Goal: Information Seeking & Learning: Check status

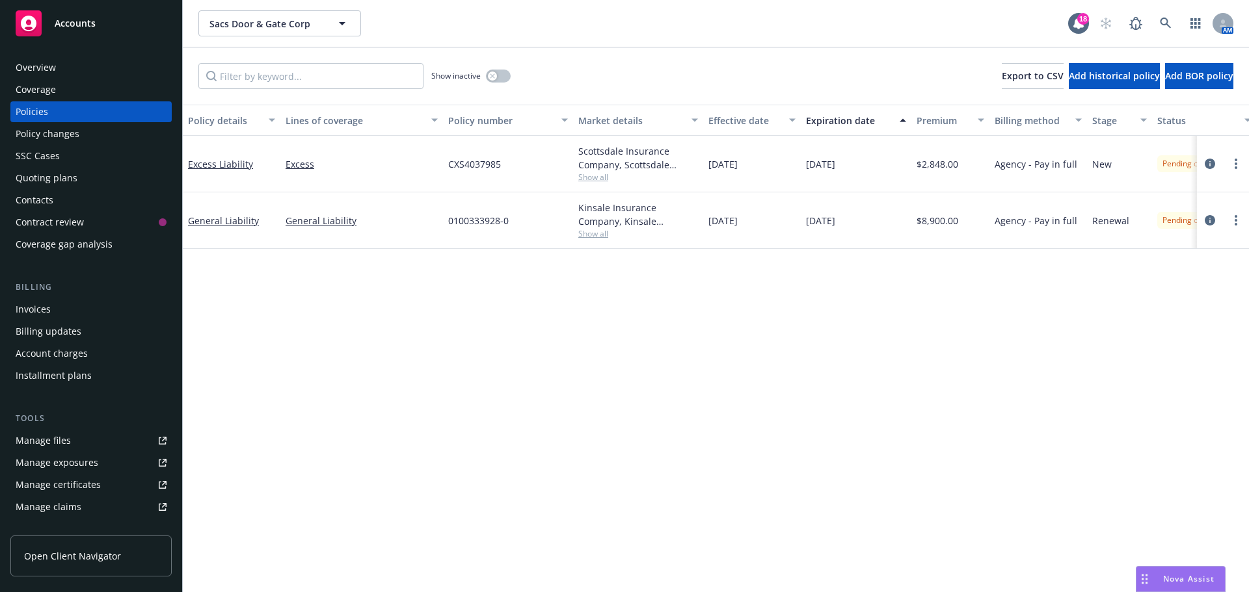
click at [646, 339] on div "Policy details Lines of coverage Policy number Market details Effective date Ex…" at bounding box center [716, 349] width 1066 height 488
